Goal: Find contact information: Obtain details needed to contact an individual or organization

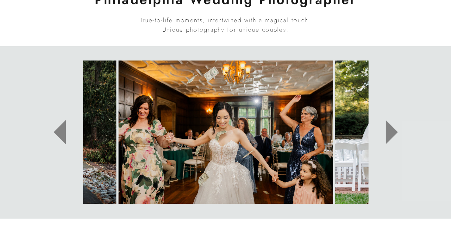
scroll to position [280, 0]
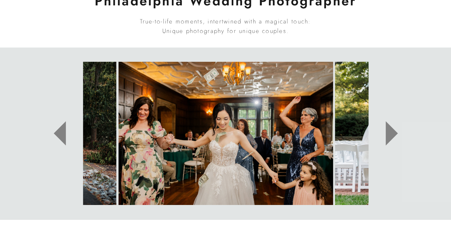
click at [389, 136] on icon at bounding box center [392, 133] width 12 height 24
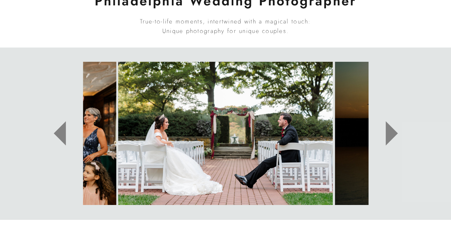
click at [389, 136] on icon at bounding box center [392, 133] width 12 height 24
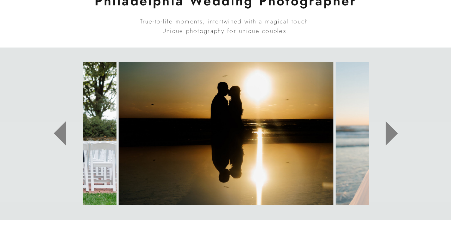
click at [389, 136] on icon at bounding box center [392, 133] width 12 height 24
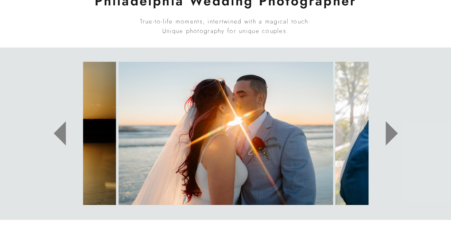
click at [389, 136] on icon at bounding box center [392, 133] width 12 height 24
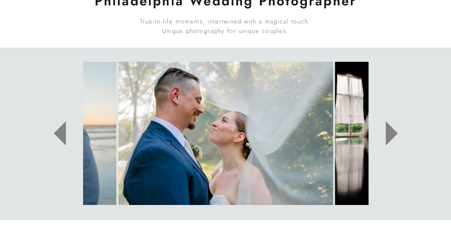
click at [389, 136] on icon at bounding box center [392, 133] width 12 height 24
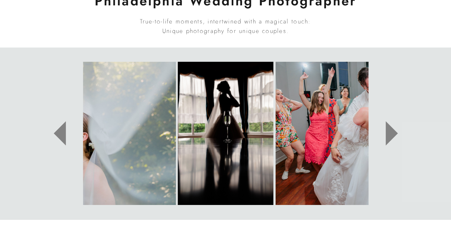
click at [389, 136] on icon at bounding box center [392, 133] width 12 height 24
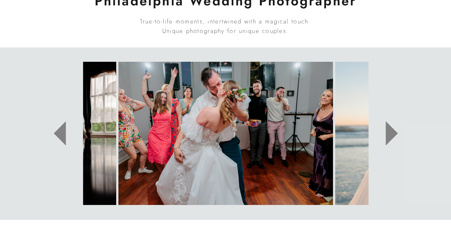
click at [389, 136] on icon at bounding box center [392, 133] width 12 height 24
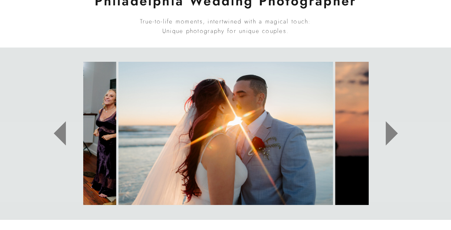
click at [389, 136] on icon at bounding box center [392, 133] width 12 height 24
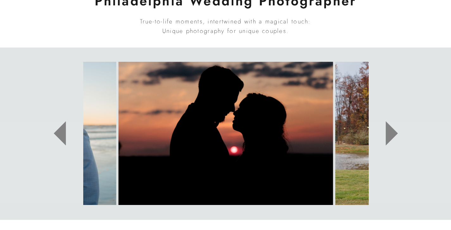
click at [389, 136] on icon at bounding box center [392, 133] width 12 height 24
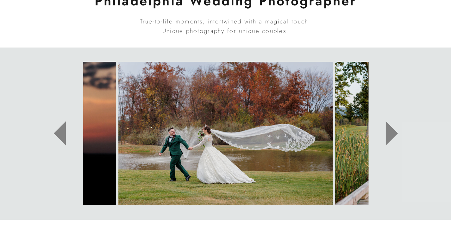
click at [389, 136] on icon at bounding box center [392, 133] width 12 height 24
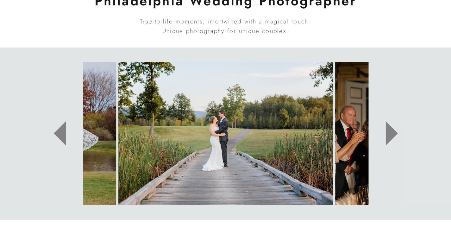
click at [389, 136] on icon at bounding box center [392, 133] width 12 height 24
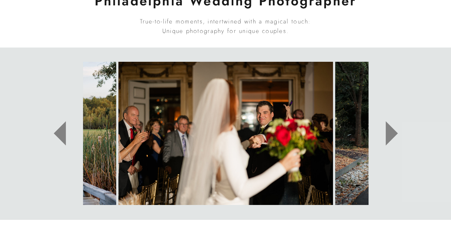
click at [389, 136] on icon at bounding box center [392, 133] width 12 height 24
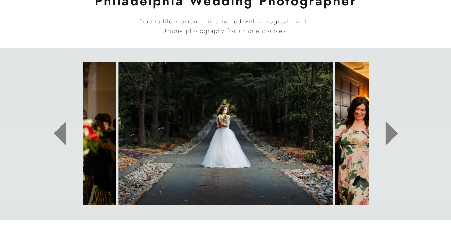
click at [389, 136] on icon at bounding box center [392, 133] width 12 height 24
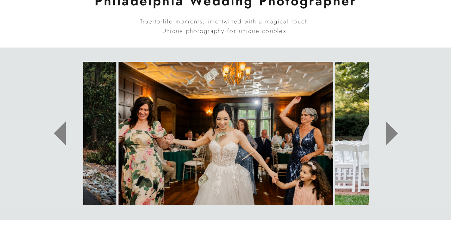
click at [389, 136] on icon at bounding box center [392, 133] width 12 height 24
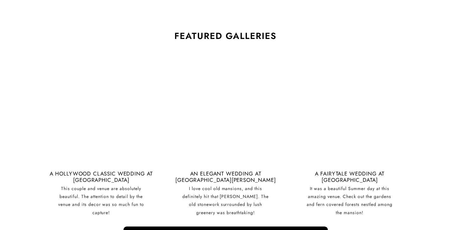
scroll to position [1504, 0]
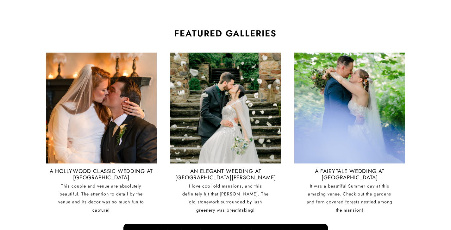
click at [223, 174] on nav "An elegant wedding at Parque Ridley Creek" at bounding box center [225, 174] width 107 height 12
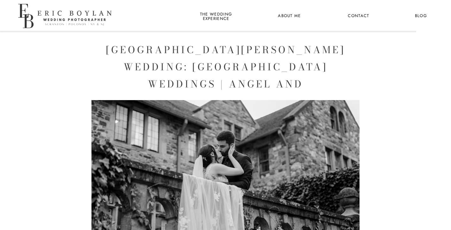
click at [354, 16] on nav "Contact" at bounding box center [358, 16] width 23 height 8
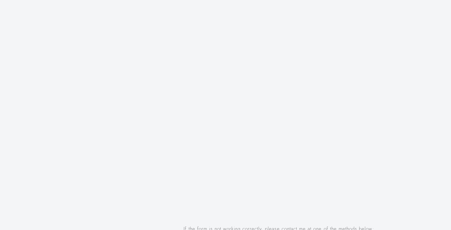
scroll to position [441, 0]
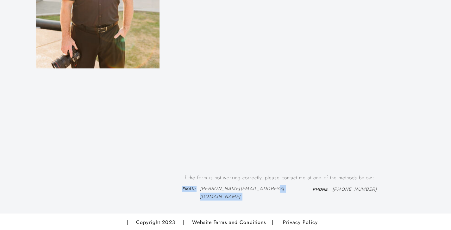
drag, startPoint x: 201, startPoint y: 189, endPoint x: 267, endPoint y: 188, distance: 66.2
click at [267, 188] on div "If the form is not working correctly, please contact me at one of the methods b…" at bounding box center [226, 17] width 380 height 393
drag, startPoint x: 198, startPoint y: 188, endPoint x: 206, endPoint y: 188, distance: 8.2
click at [206, 188] on div "If the form is not working correctly, please contact me at one of the methods b…" at bounding box center [226, 17] width 380 height 393
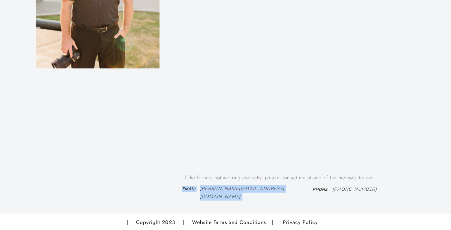
click at [201, 185] on div "If the form is not working correctly, please contact me at one of the methods b…" at bounding box center [226, 17] width 380 height 393
copy div "[PERSON_NAME][EMAIL_ADDRESS][DOMAIN_NAME] Email :"
